Goal: Task Accomplishment & Management: Use online tool/utility

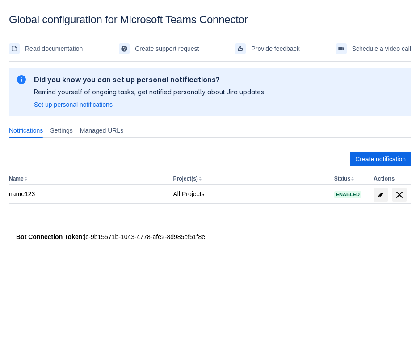
click at [206, 303] on body "Global configuration for Microsoft Teams Connector Read documentation Create su…" at bounding box center [210, 193] width 420 height 361
click at [203, 309] on body "Global configuration for Microsoft Teams Connector Read documentation Create su…" at bounding box center [210, 193] width 420 height 361
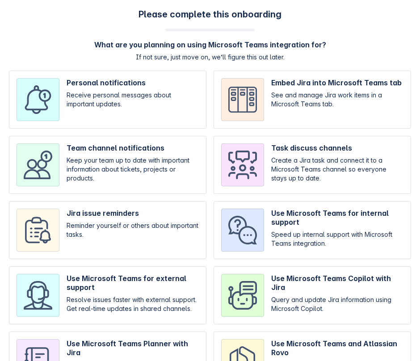
click at [118, 104] on input "checkbox" at bounding box center [107, 100] width 197 height 58
checkbox input "true"
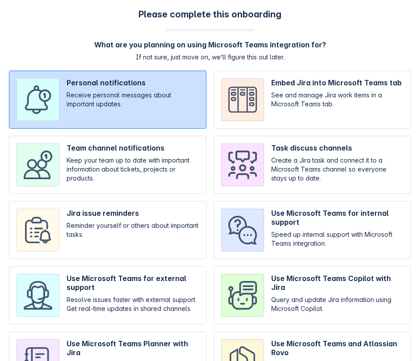
scroll to position [61, 0]
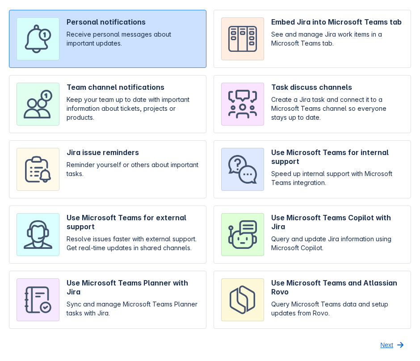
click at [389, 341] on span "Next" at bounding box center [386, 345] width 13 height 14
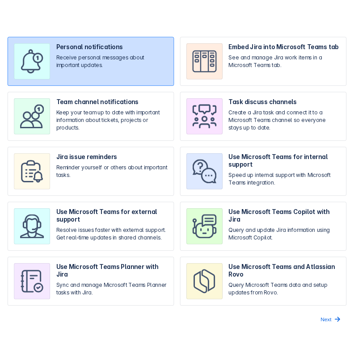
scroll to position [0, 0]
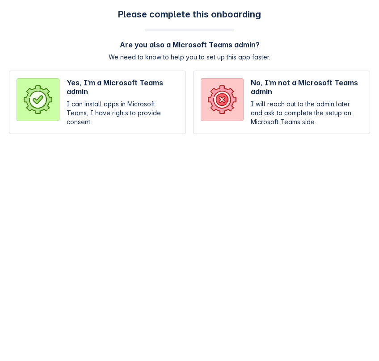
click at [127, 106] on input "radio" at bounding box center [97, 102] width 177 height 63
radio input "true"
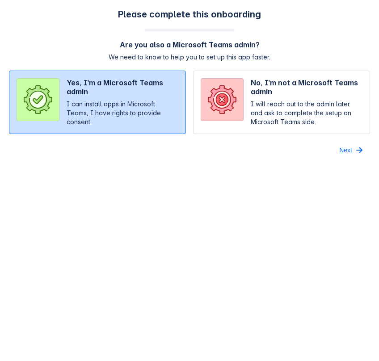
click at [346, 144] on span "Next" at bounding box center [345, 150] width 13 height 14
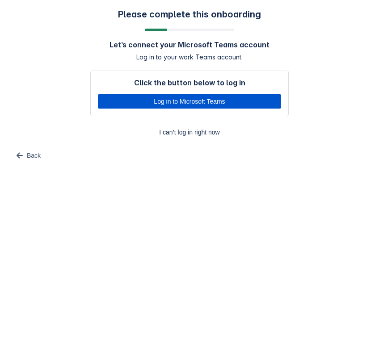
click at [225, 102] on span "Log in to Microsoft Teams" at bounding box center [189, 101] width 172 height 14
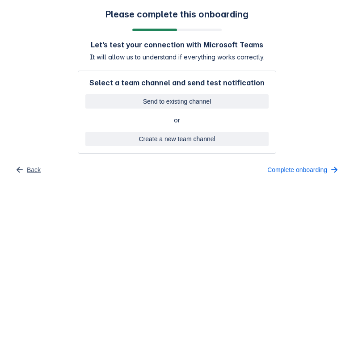
click at [33, 166] on span "Back" at bounding box center [34, 170] width 14 height 14
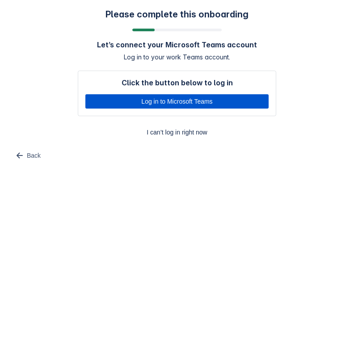
click at [183, 102] on span "Log in to Microsoft Teams" at bounding box center [177, 101] width 172 height 14
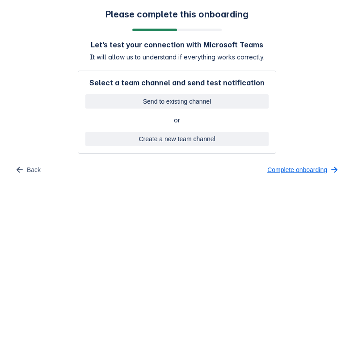
click at [287, 170] on span "Complete onboarding" at bounding box center [297, 170] width 60 height 14
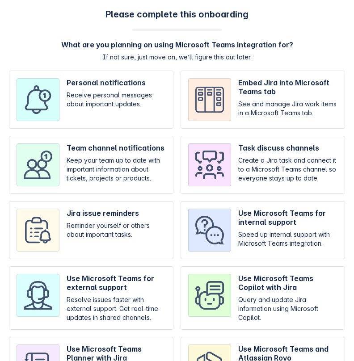
click at [83, 159] on input "checkbox" at bounding box center [91, 165] width 164 height 58
checkbox input "true"
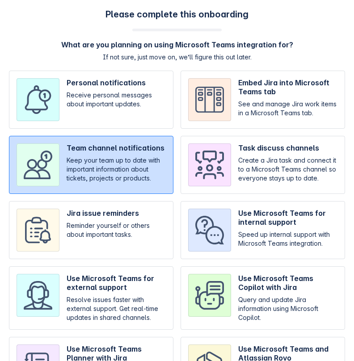
click at [82, 209] on input "checkbox" at bounding box center [91, 230] width 164 height 58
checkbox input "true"
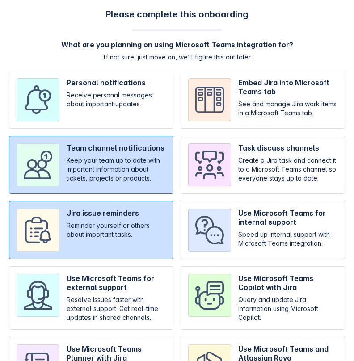
scroll to position [66, 0]
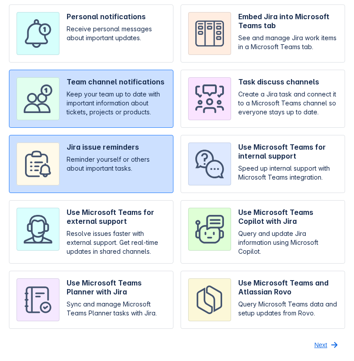
click at [325, 351] on span "Next" at bounding box center [320, 345] width 13 height 14
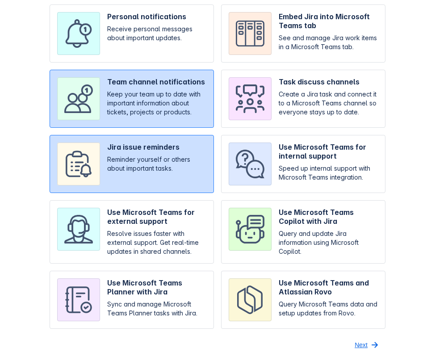
scroll to position [0, 0]
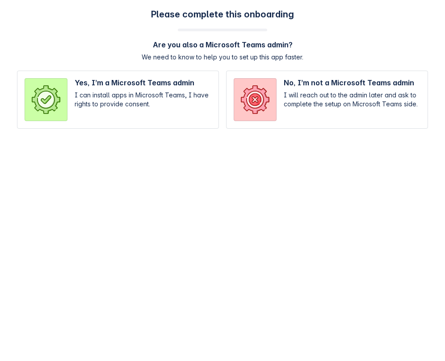
click at [173, 105] on input "radio" at bounding box center [118, 100] width 202 height 58
radio input "true"
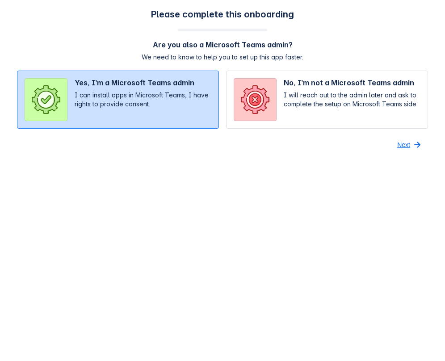
click at [353, 141] on span "Next" at bounding box center [403, 145] width 13 height 14
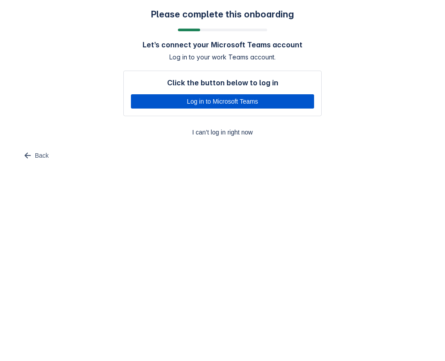
click at [293, 108] on span "Log in to Microsoft Teams" at bounding box center [222, 101] width 172 height 14
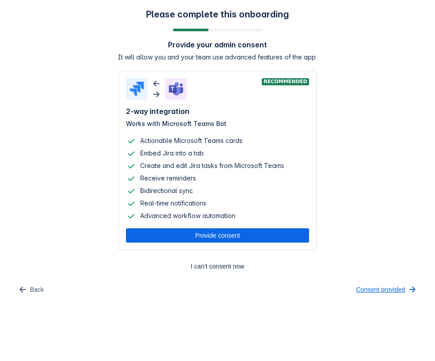
click at [353, 293] on span "Consent provided" at bounding box center [380, 289] width 49 height 14
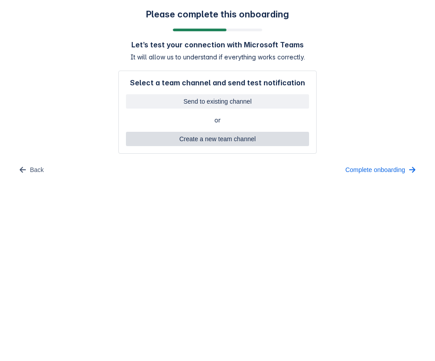
click at [233, 138] on span "Create a new team channel" at bounding box center [217, 139] width 172 height 14
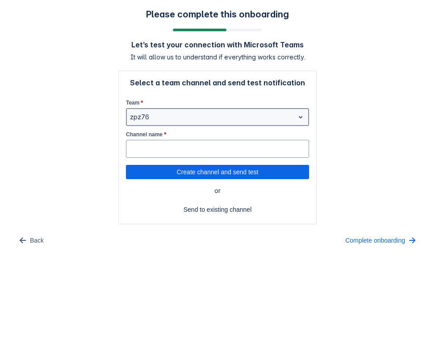
click at [209, 108] on div "zpz76" at bounding box center [217, 117] width 183 height 18
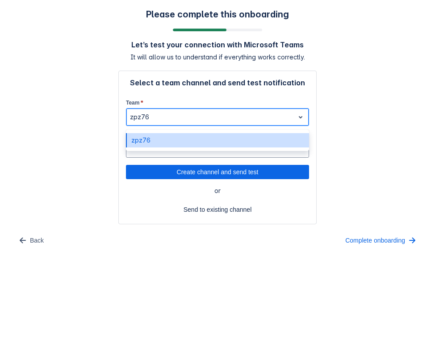
click at [182, 117] on div at bounding box center [210, 117] width 161 height 11
click at [303, 113] on span "open" at bounding box center [300, 117] width 11 height 11
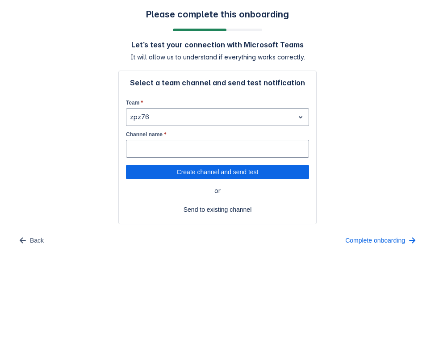
click at [296, 159] on div at bounding box center [217, 161] width 183 height 7
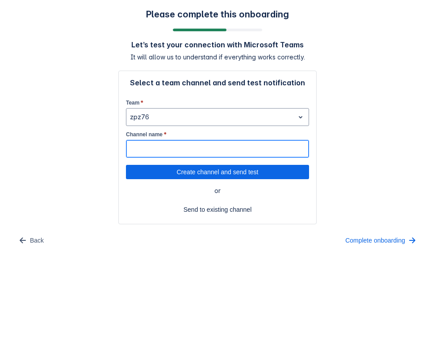
click at [293, 148] on input "Channel name *" at bounding box center [217, 149] width 182 height 16
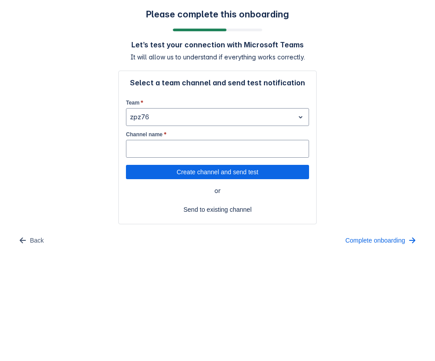
click at [297, 128] on div "Team * zpz76 Channel name * Create channel and send test" at bounding box center [217, 136] width 183 height 85
click at [299, 120] on span "open" at bounding box center [300, 117] width 11 height 11
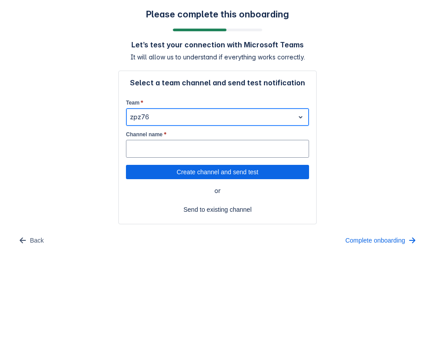
click at [299, 120] on span "open" at bounding box center [300, 117] width 11 height 11
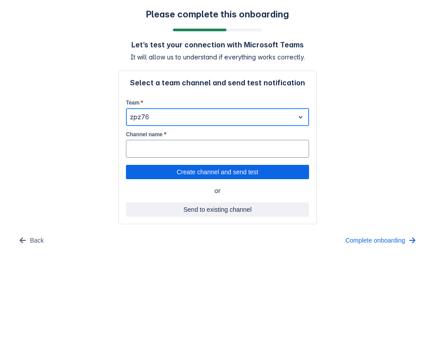
click at [208, 212] on span "Send to existing channel" at bounding box center [217, 209] width 172 height 14
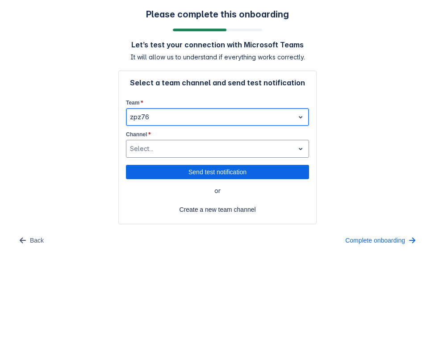
click at [265, 117] on div at bounding box center [210, 117] width 161 height 11
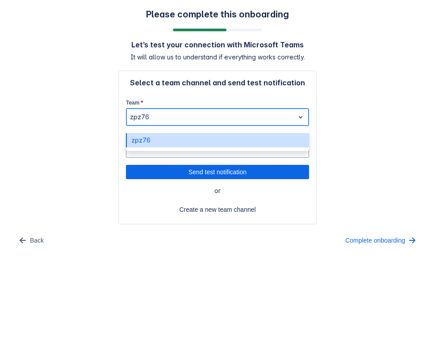
click at [265, 117] on div at bounding box center [210, 117] width 161 height 11
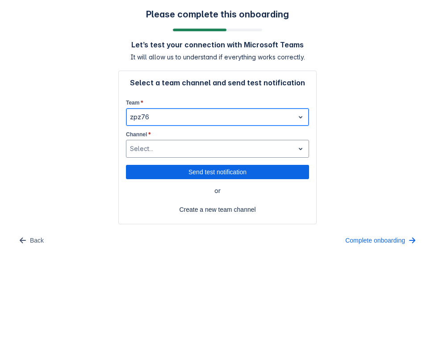
click at [265, 117] on div at bounding box center [210, 117] width 161 height 11
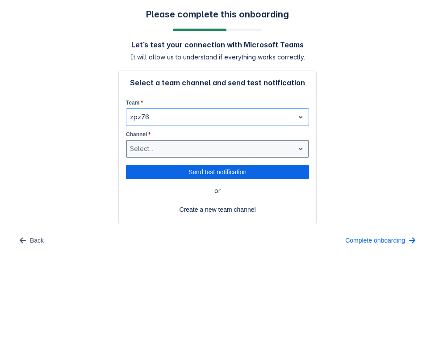
click at [240, 150] on div at bounding box center [210, 148] width 161 height 11
click at [173, 285] on body "Please complete this onboarding Let’s test your connection with Microsoft Teams…" at bounding box center [217, 180] width 435 height 361
click at [31, 242] on span "Back" at bounding box center [37, 240] width 14 height 14
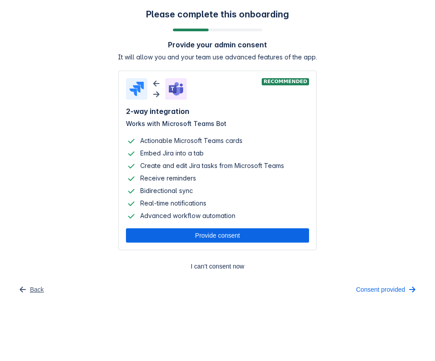
click at [33, 287] on span "Back" at bounding box center [37, 289] width 14 height 14
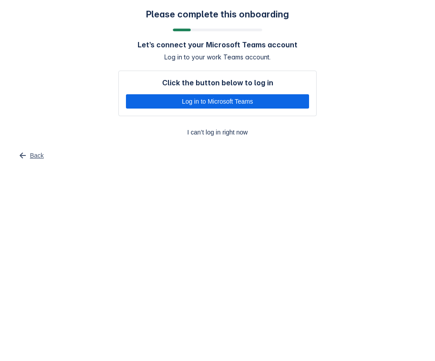
click at [32, 154] on span "Back" at bounding box center [37, 155] width 14 height 14
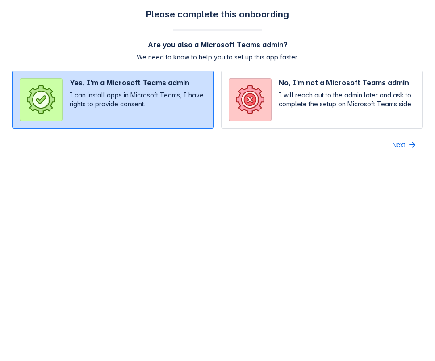
click at [313, 104] on input "radio" at bounding box center [322, 100] width 202 height 58
radio input "true"
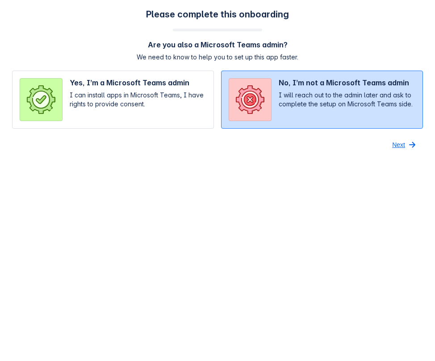
click at [353, 142] on span "Next" at bounding box center [398, 145] width 13 height 14
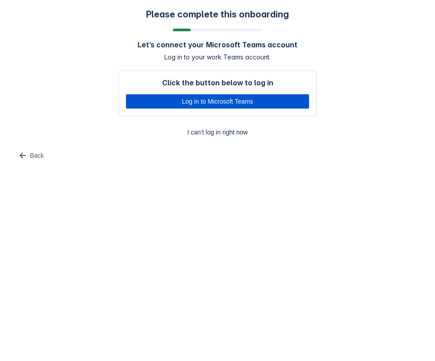
click at [248, 99] on span "Log in to Microsoft Teams" at bounding box center [217, 101] width 172 height 14
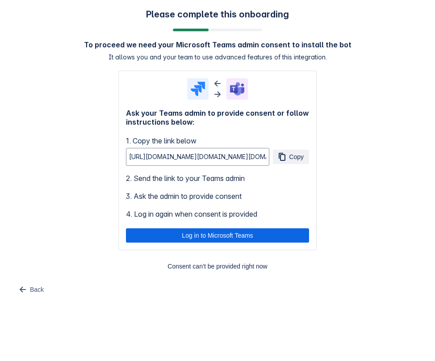
click at [183, 295] on div "Back" at bounding box center [114, 289] width 205 height 14
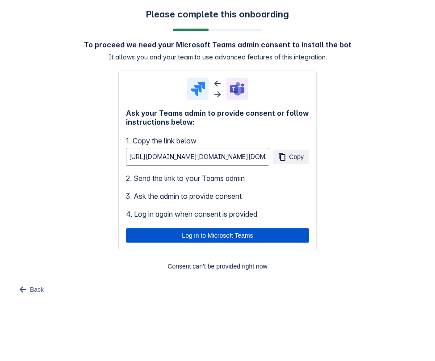
click at [207, 235] on span "Log in to Microsoft Teams" at bounding box center [217, 235] width 172 height 14
click at [208, 234] on span "Log in to Microsoft Teams" at bounding box center [217, 235] width 172 height 14
click at [223, 234] on span "Log in to Microsoft Teams" at bounding box center [217, 235] width 172 height 14
click at [212, 233] on span "Log in to Microsoft Teams" at bounding box center [217, 235] width 172 height 14
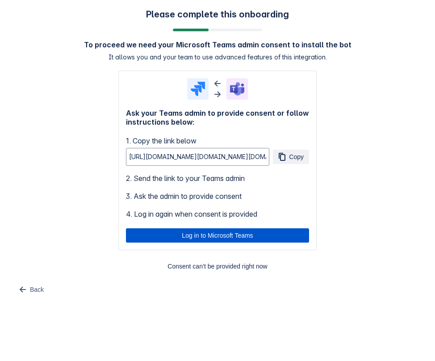
click at [212, 233] on span "Log in to Microsoft Teams" at bounding box center [217, 235] width 172 height 14
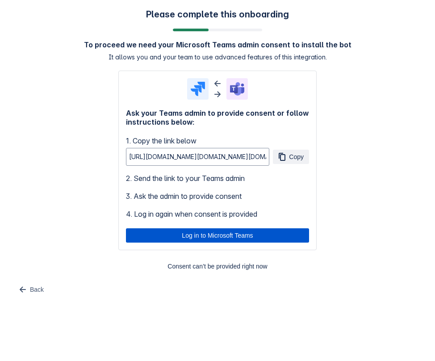
click at [212, 233] on span "Log in to Microsoft Teams" at bounding box center [217, 235] width 172 height 14
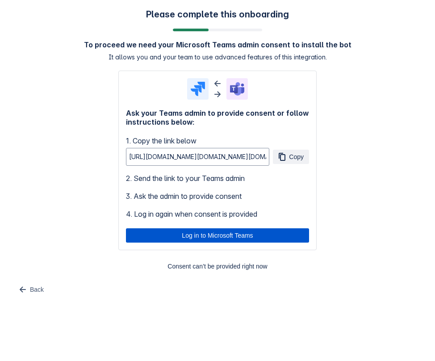
click at [212, 233] on span "Log in to Microsoft Teams" at bounding box center [217, 235] width 172 height 14
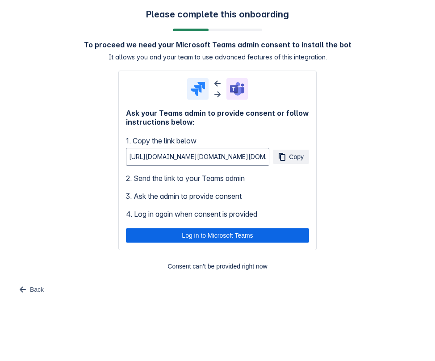
click at [195, 184] on div "1. Copy the link below https://login.microsoftonline.com/organizations/v2.0/adm…" at bounding box center [217, 177] width 183 height 84
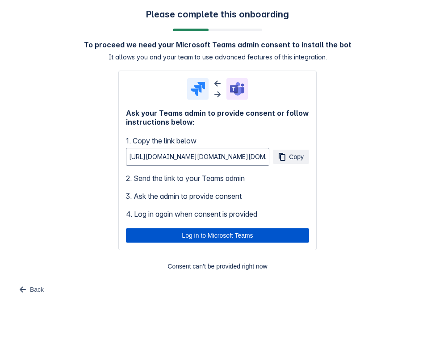
click at [216, 236] on span "Log in to Microsoft Teams" at bounding box center [217, 235] width 172 height 14
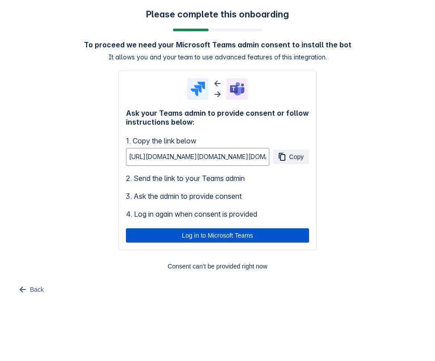
click at [216, 236] on span "Log in to Microsoft Teams" at bounding box center [217, 235] width 172 height 14
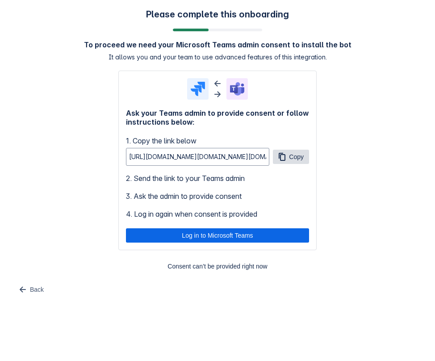
click at [290, 159] on span "Copy" at bounding box center [296, 157] width 15 height 14
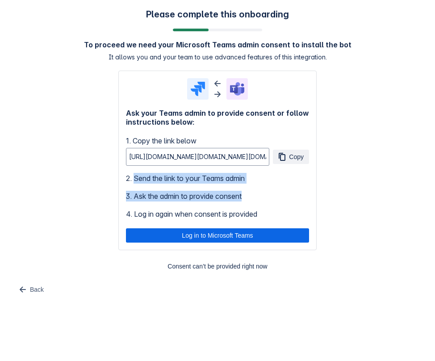
drag, startPoint x: 133, startPoint y: 177, endPoint x: 257, endPoint y: 192, distance: 124.6
click at [269, 191] on div "1. Copy the link below https://login.microsoftonline.com/organizations/v2.0/adm…" at bounding box center [217, 177] width 183 height 84
click at [249, 193] on span "3. Ask the admin to provide consent" at bounding box center [217, 196] width 183 height 11
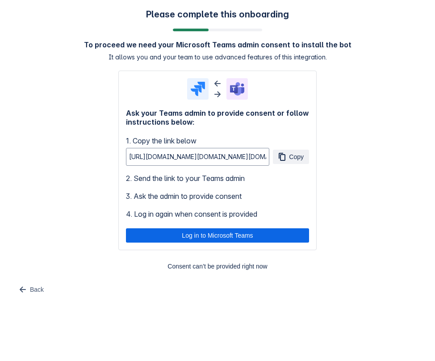
click at [257, 85] on div at bounding box center [217, 88] width 183 height 21
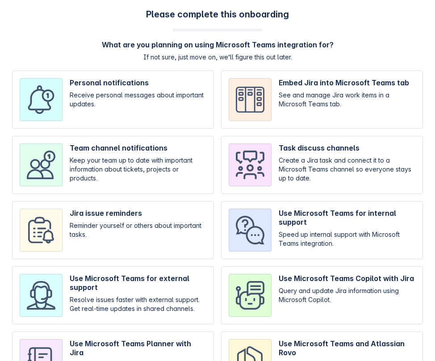
click at [108, 35] on div "Please complete this onboarding What are you planning on using Microsoft Teams …" at bounding box center [217, 203] width 417 height 389
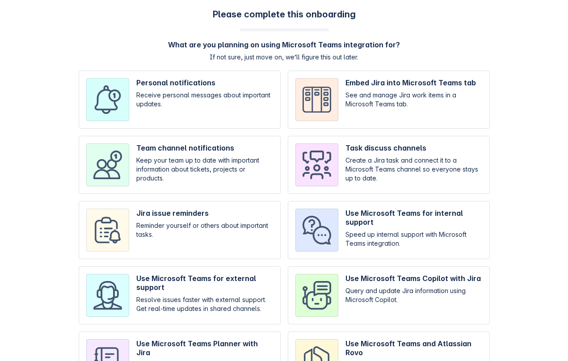
click at [356, 239] on input "checkbox" at bounding box center [389, 230] width 202 height 58
checkbox input "true"
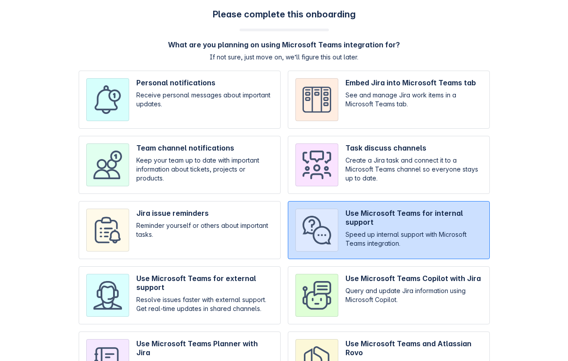
click at [220, 283] on input "checkbox" at bounding box center [180, 295] width 202 height 58
checkbox input "true"
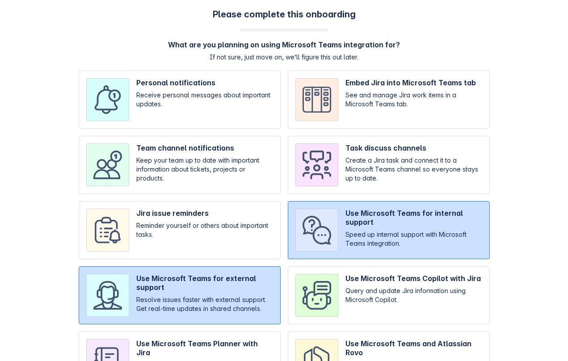
scroll to position [61, 0]
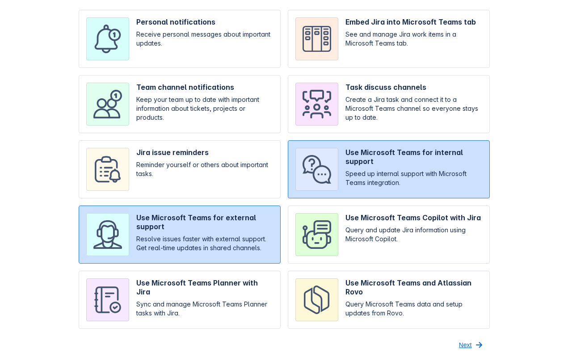
click at [473, 344] on span "button" at bounding box center [478, 344] width 11 height 11
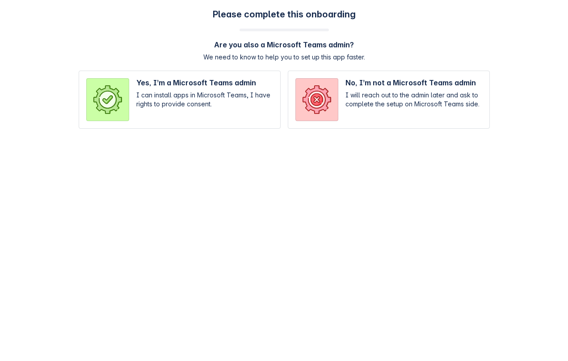
click at [245, 93] on input "radio" at bounding box center [180, 100] width 202 height 58
radio input "true"
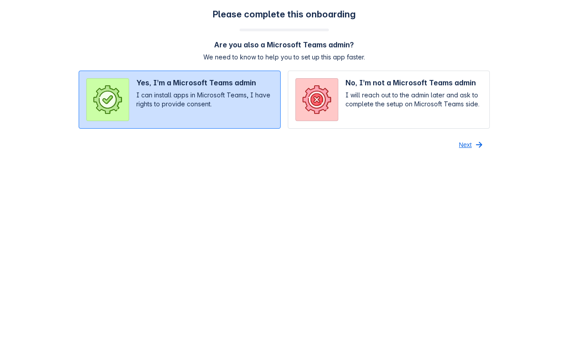
click at [467, 145] on span "Next" at bounding box center [465, 145] width 13 height 14
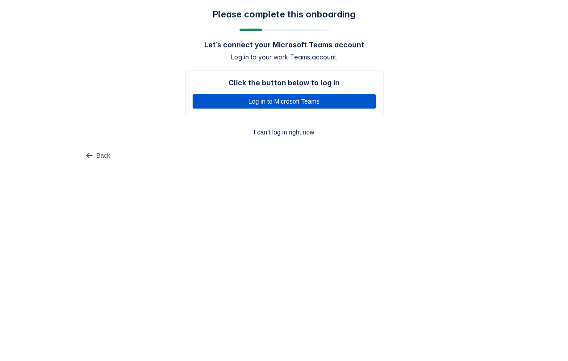
click at [358, 101] on span "Log in to Microsoft Teams" at bounding box center [284, 101] width 172 height 14
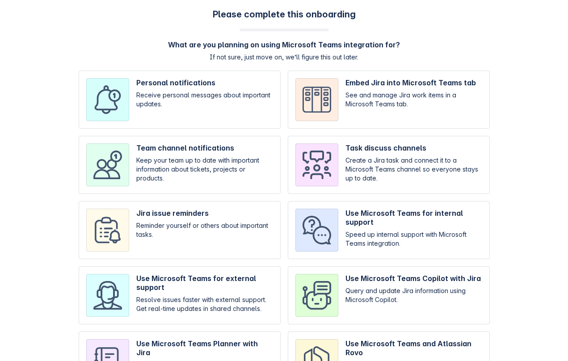
click at [384, 201] on input "checkbox" at bounding box center [389, 230] width 202 height 58
checkbox input "true"
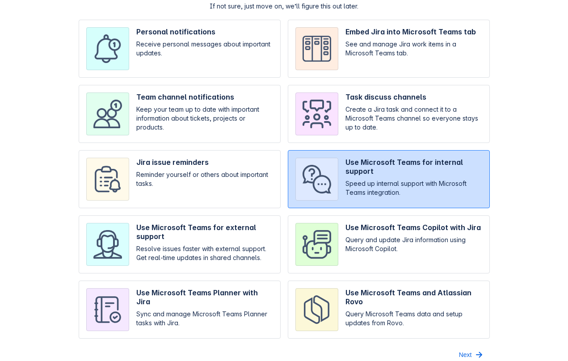
scroll to position [61, 0]
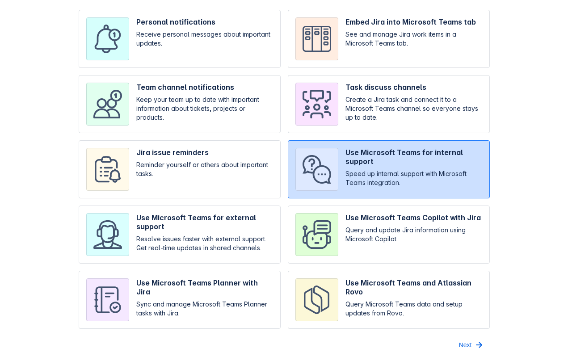
click at [401, 231] on input "checkbox" at bounding box center [389, 234] width 202 height 58
checkbox input "true"
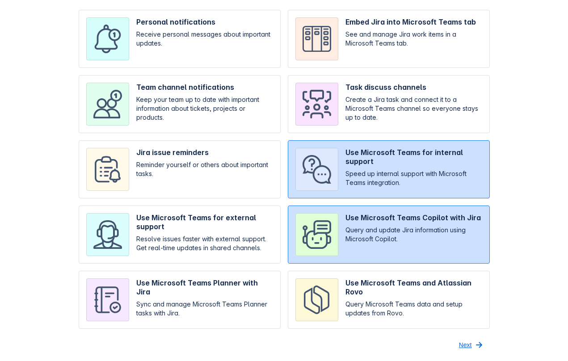
click at [465, 338] on span "Next" at bounding box center [465, 345] width 13 height 14
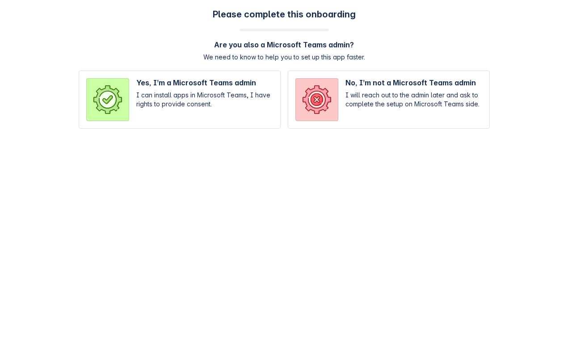
scroll to position [0, 0]
click at [186, 87] on input "radio" at bounding box center [180, 100] width 202 height 58
radio input "true"
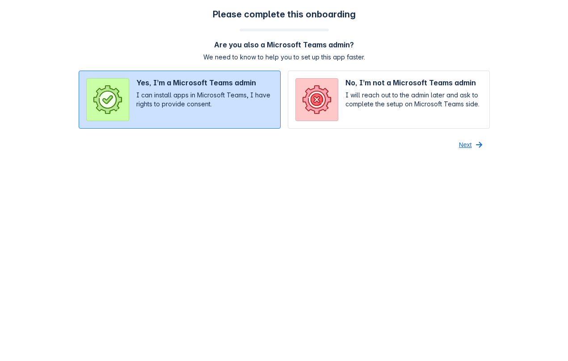
click at [468, 147] on span "Next" at bounding box center [465, 145] width 13 height 14
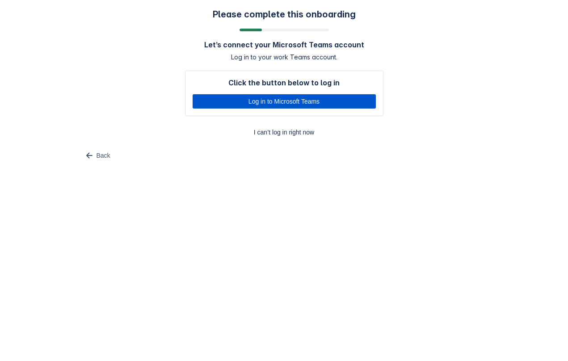
click at [324, 100] on span "Log in to Microsoft Teams" at bounding box center [284, 101] width 172 height 14
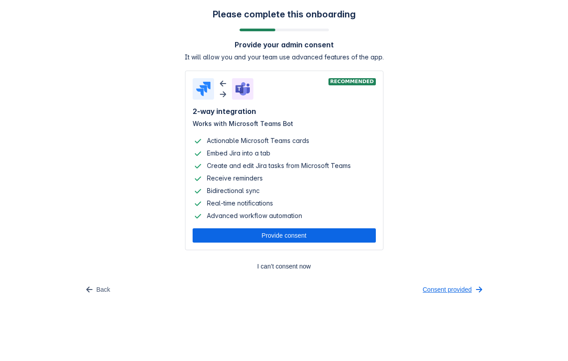
click at [431, 291] on span "Consent provided" at bounding box center [446, 289] width 49 height 14
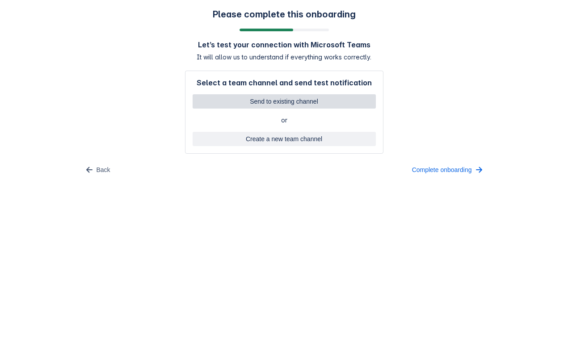
click at [258, 101] on span "Send to existing channel" at bounding box center [284, 101] width 172 height 14
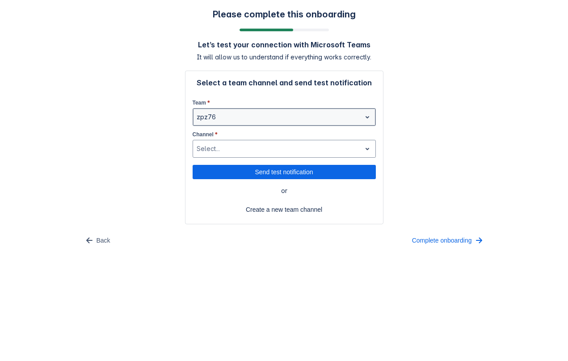
click at [239, 116] on div at bounding box center [277, 117] width 161 height 11
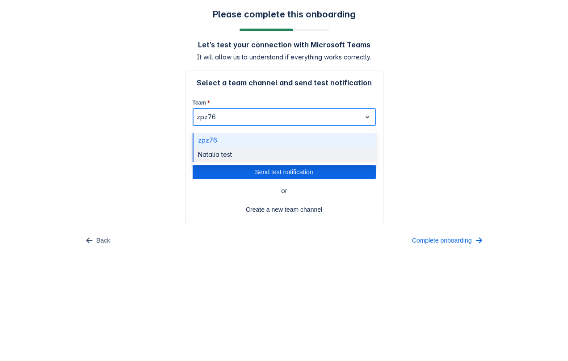
click at [236, 153] on div "Natalia test" at bounding box center [283, 154] width 183 height 14
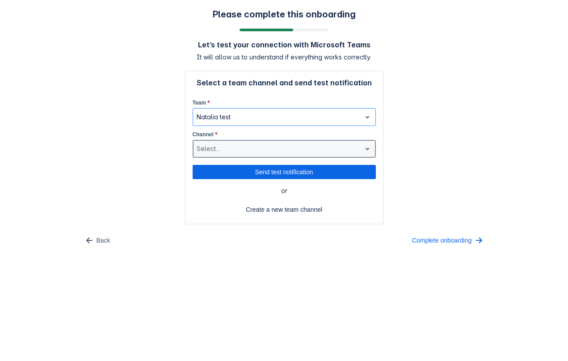
click at [235, 145] on div at bounding box center [277, 148] width 161 height 11
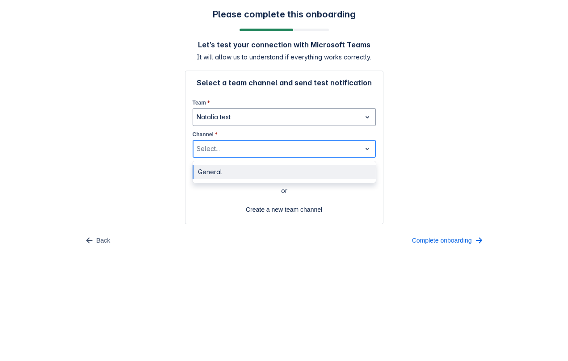
click at [234, 175] on div "General" at bounding box center [283, 172] width 183 height 14
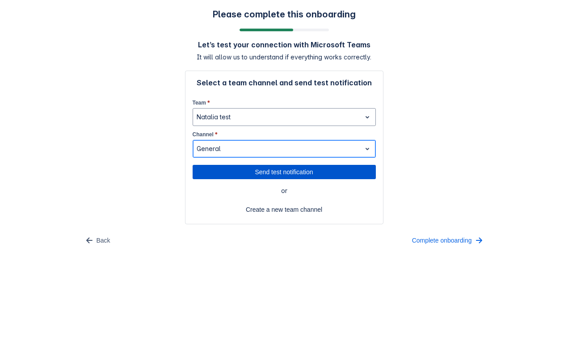
click at [237, 174] on span "Send test notification" at bounding box center [284, 172] width 172 height 14
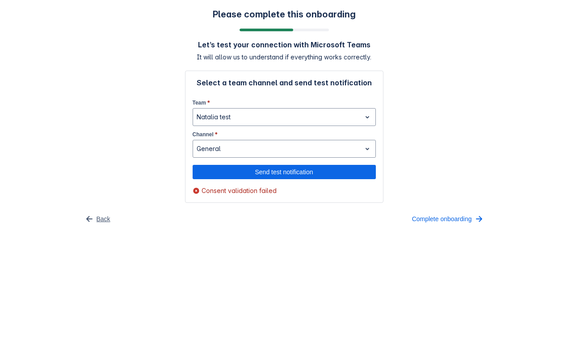
click at [102, 220] on span "Back" at bounding box center [103, 219] width 14 height 14
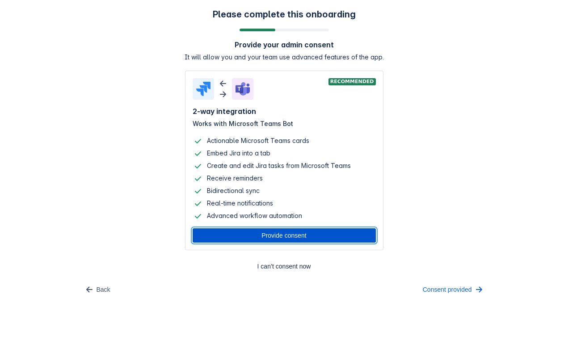
click at [227, 238] on span "Provide consent" at bounding box center [284, 235] width 172 height 14
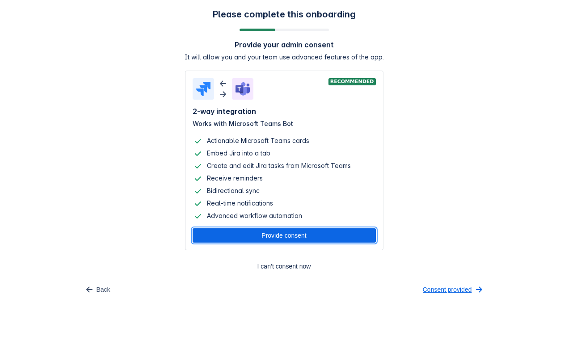
click at [456, 292] on span "Consent provided" at bounding box center [446, 289] width 49 height 14
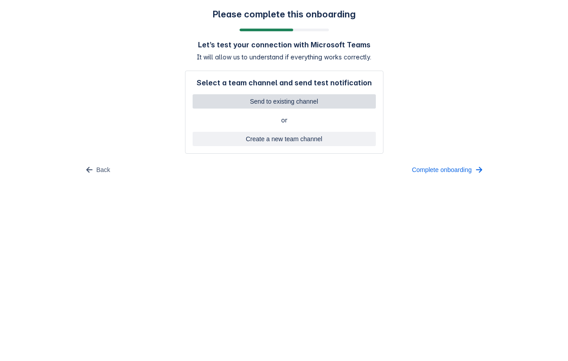
click at [272, 101] on span "Send to existing channel" at bounding box center [284, 101] width 172 height 14
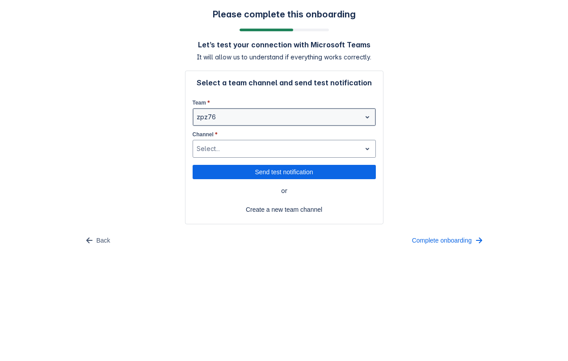
click at [263, 114] on div at bounding box center [277, 117] width 161 height 11
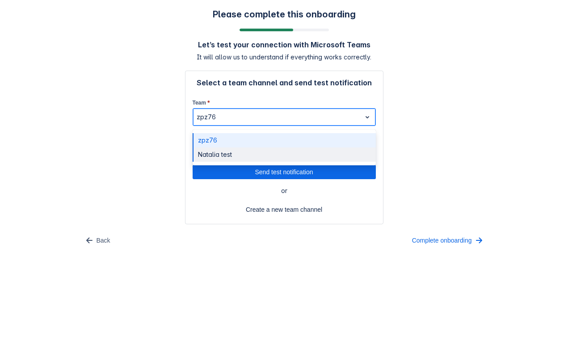
click at [239, 152] on div "Natalia test" at bounding box center [283, 154] width 183 height 14
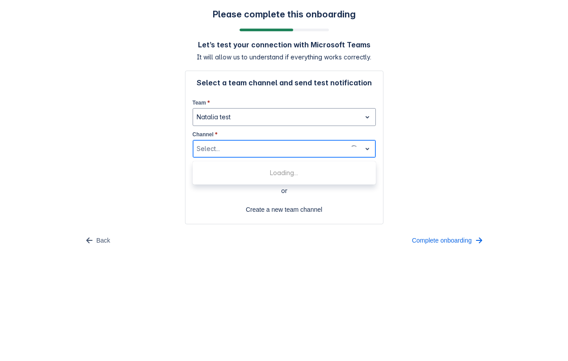
click at [244, 148] on div at bounding box center [270, 148] width 146 height 11
click at [239, 174] on div "General" at bounding box center [283, 172] width 183 height 14
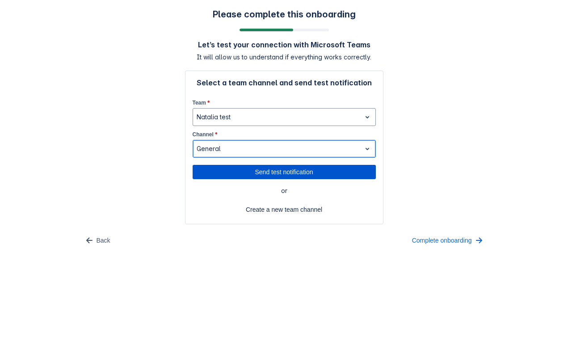
click at [283, 170] on span "Send test notification" at bounding box center [284, 172] width 172 height 14
